Goal: Task Accomplishment & Management: Use online tool/utility

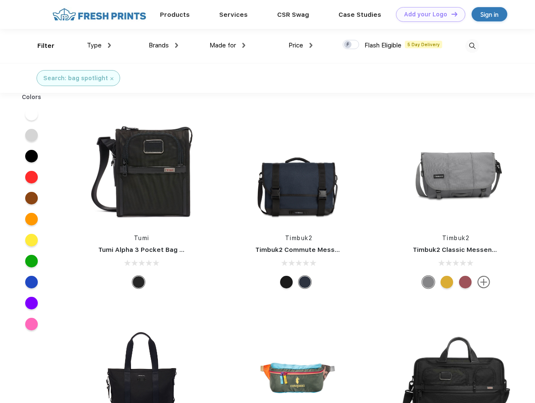
click at [427, 14] on link "Add your Logo Design Tool" at bounding box center [430, 14] width 69 height 15
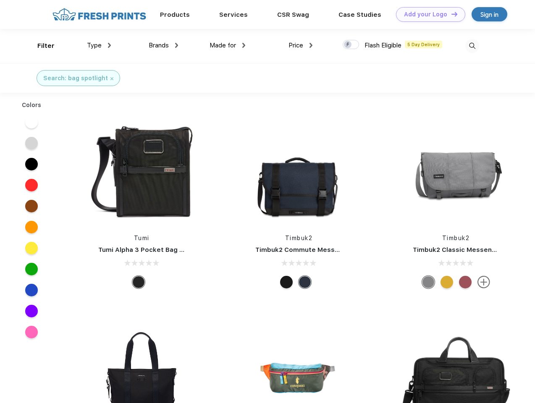
click at [0, 0] on div "Design Tool" at bounding box center [0, 0] width 0 height 0
click at [450, 14] on link "Add your Logo Design Tool" at bounding box center [430, 14] width 69 height 15
click at [40, 46] on div "Filter" at bounding box center [45, 46] width 17 height 10
click at [99, 45] on span "Type" at bounding box center [94, 46] width 15 height 8
click at [163, 45] on span "Brands" at bounding box center [159, 46] width 20 height 8
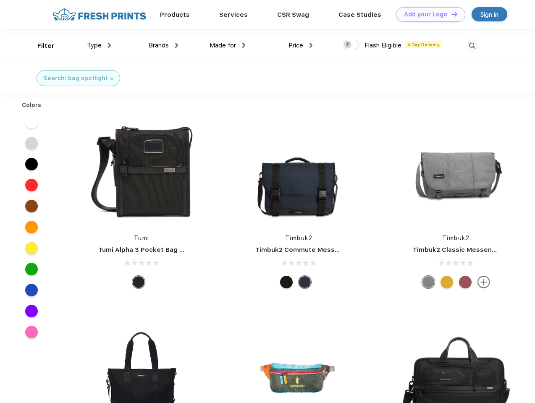
click at [227, 45] on span "Made for" at bounding box center [222, 46] width 26 height 8
click at [300, 45] on span "Price" at bounding box center [295, 46] width 15 height 8
click at [351, 45] on div at bounding box center [350, 44] width 16 height 9
click at [348, 45] on input "checkbox" at bounding box center [344, 41] width 5 height 5
click at [472, 46] on img at bounding box center [472, 46] width 14 height 14
